Goal: Task Accomplishment & Management: Use online tool/utility

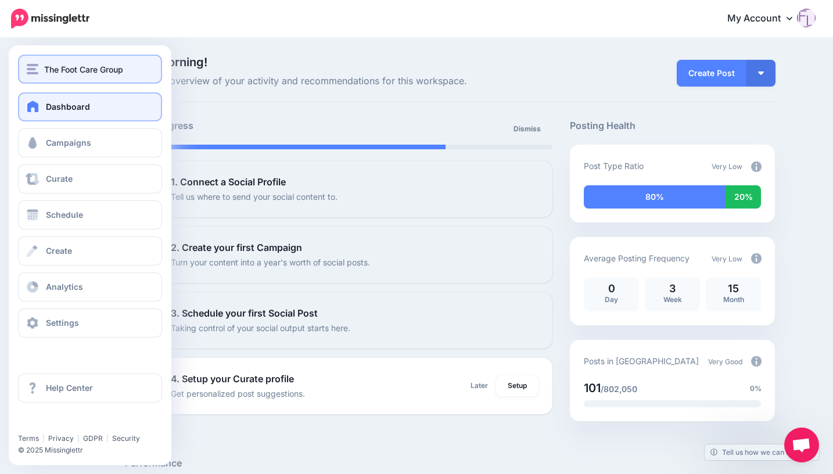
click at [68, 71] on span "The Foot Care Group" at bounding box center [83, 69] width 79 height 13
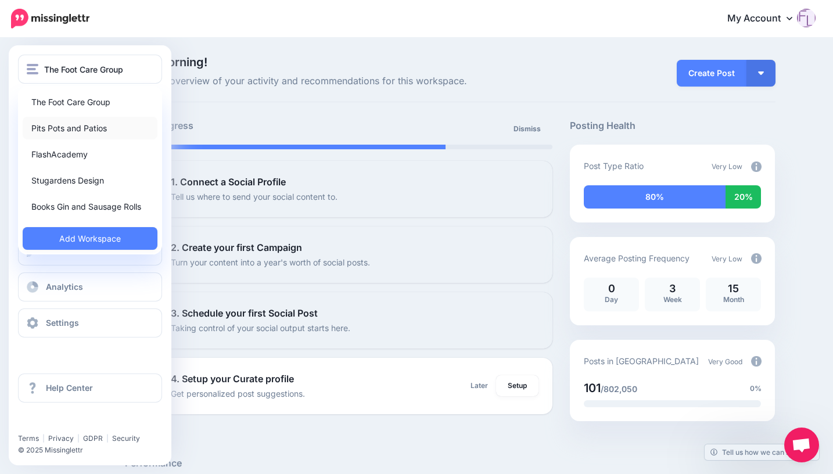
click at [70, 130] on link "Pits Pots and Patios" at bounding box center [90, 128] width 135 height 23
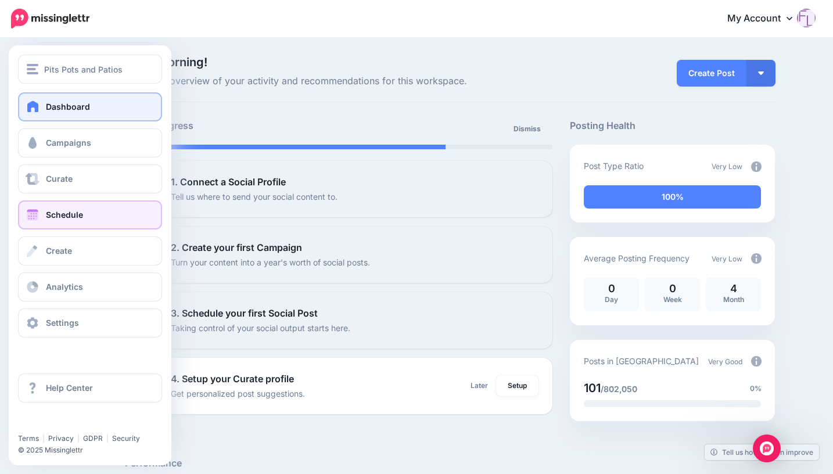
click at [82, 216] on span "Schedule" at bounding box center [64, 215] width 37 height 10
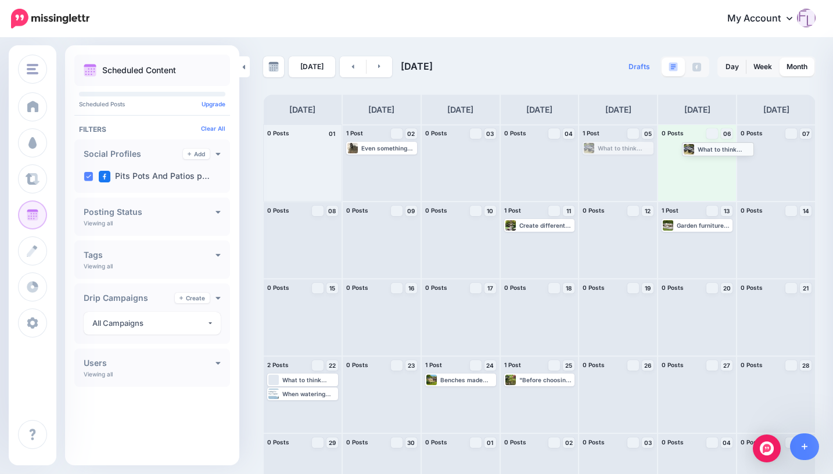
drag, startPoint x: 625, startPoint y: 149, endPoint x: 719, endPoint y: 150, distance: 94.1
